Goal: Navigation & Orientation: Find specific page/section

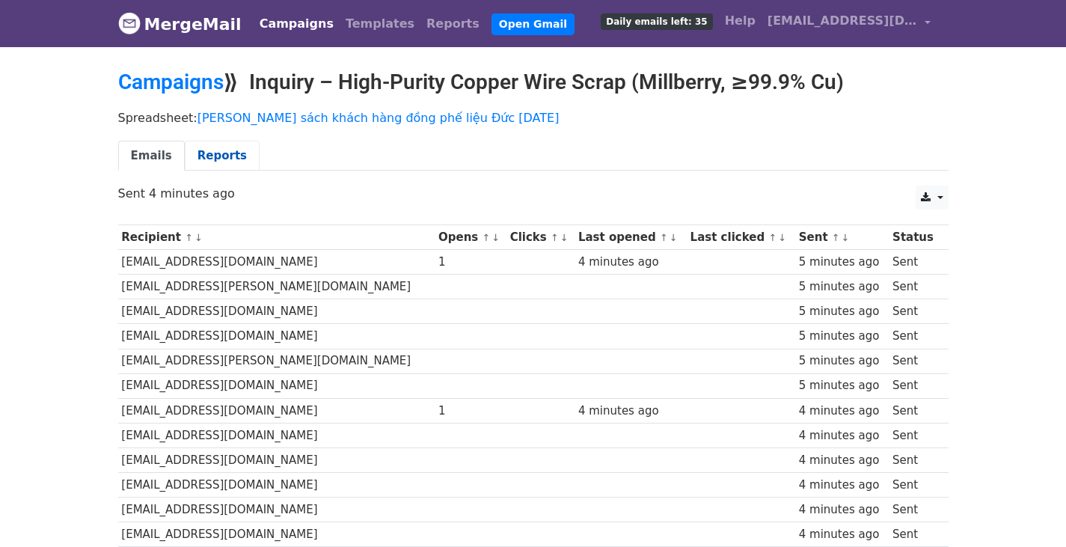
click at [203, 150] on link "Reports" at bounding box center [222, 156] width 75 height 31
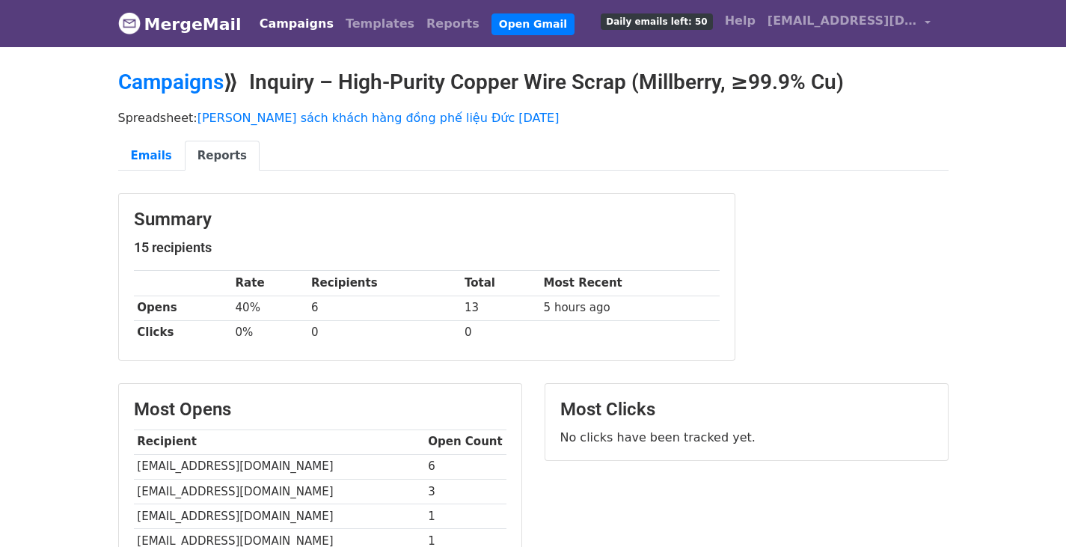
click at [63, 352] on body "MergeMail Campaigns Templates Reports Open Gmail Daily emails left: 50 Help qua…" at bounding box center [533, 405] width 1066 height 811
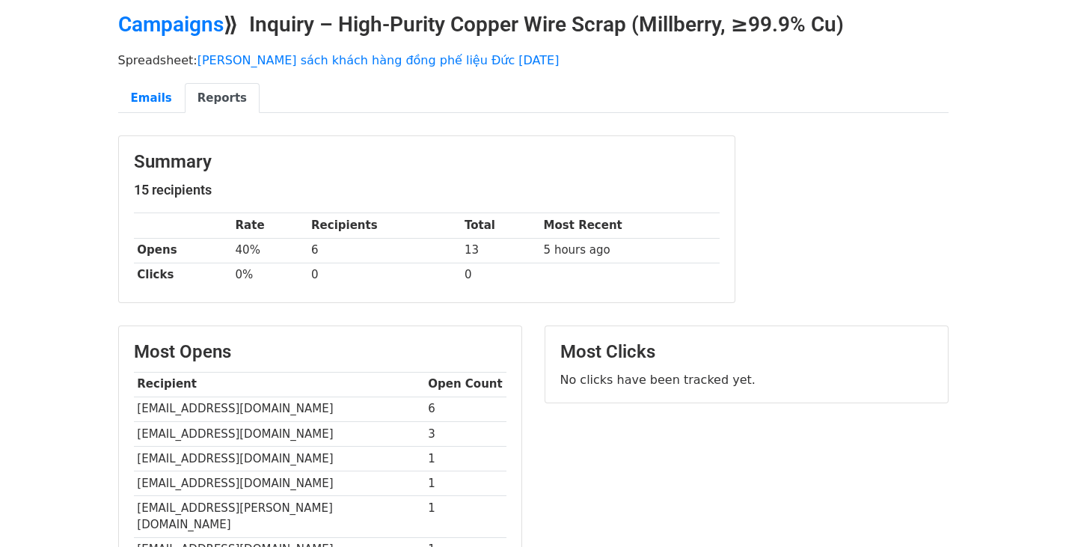
scroll to position [58, 0]
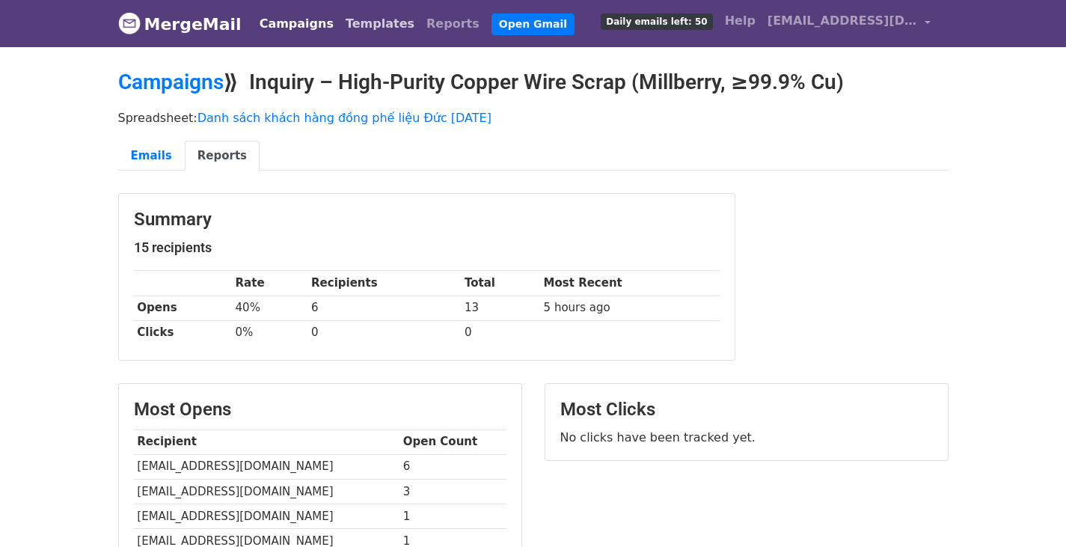
click at [347, 28] on link "Templates" at bounding box center [380, 24] width 81 height 30
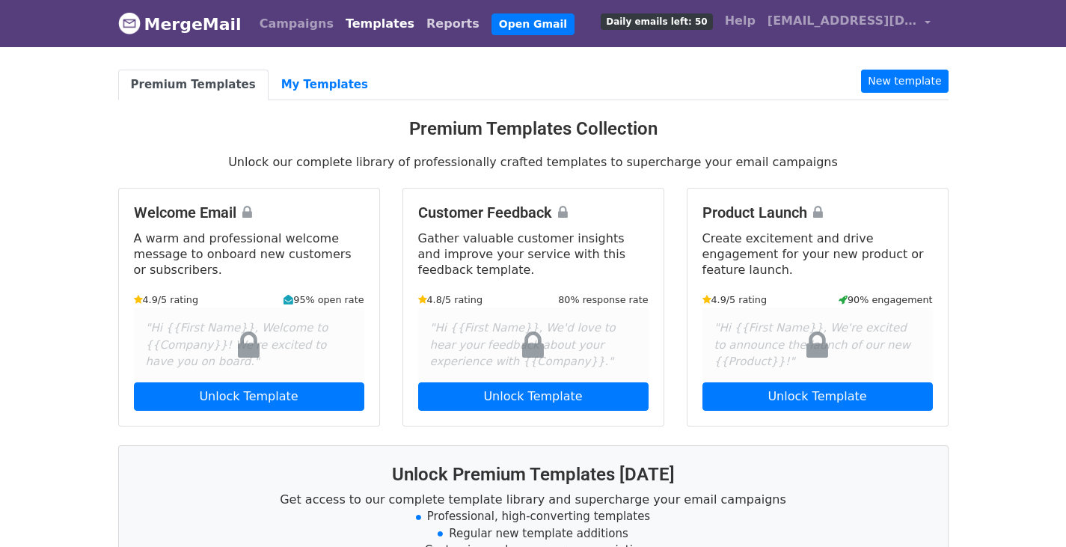
click at [421, 25] on link "Reports" at bounding box center [453, 24] width 65 height 30
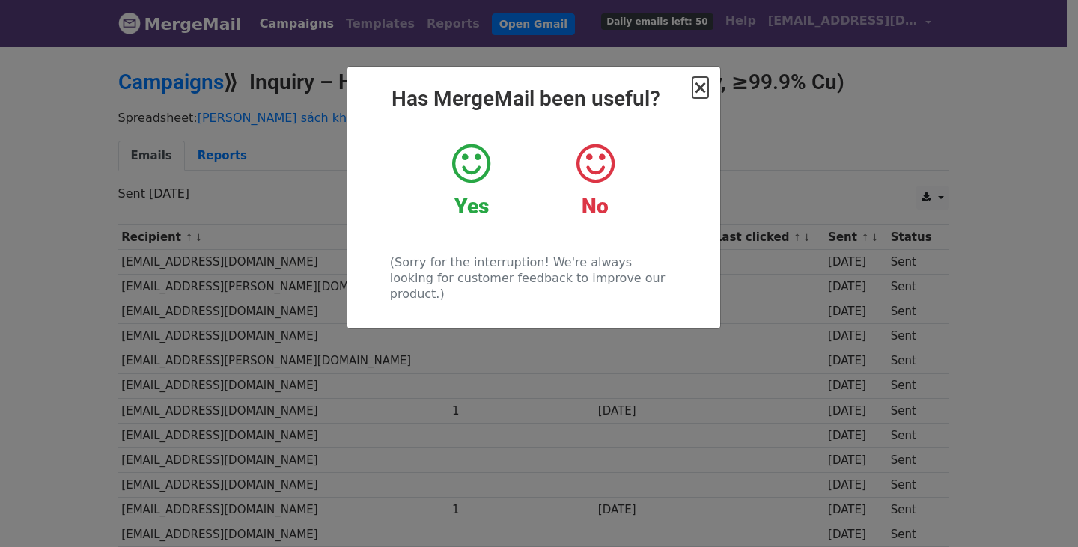
click at [700, 94] on span "×" at bounding box center [699, 87] width 15 height 21
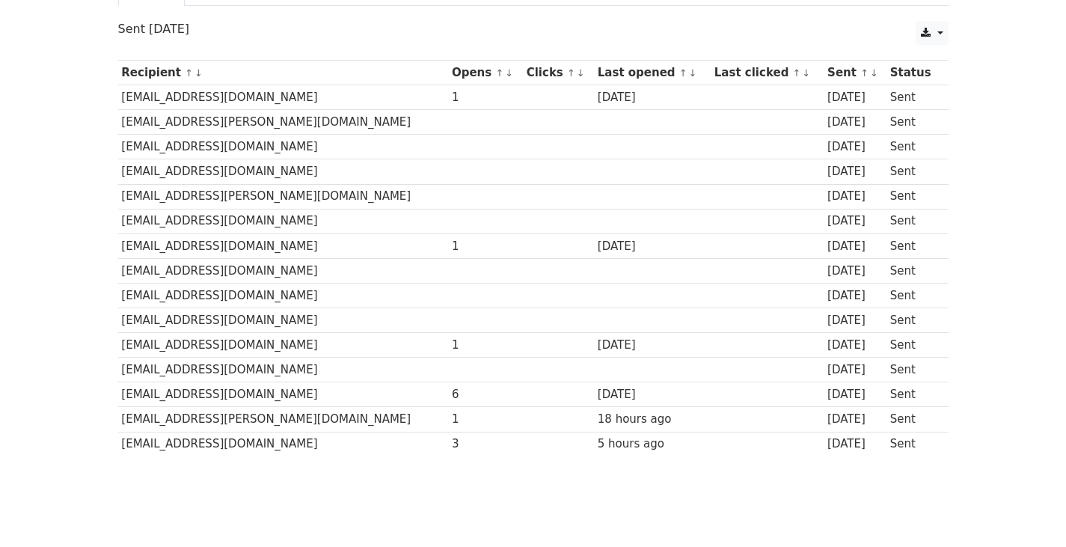
scroll to position [206, 0]
